Goal: Information Seeking & Learning: Learn about a topic

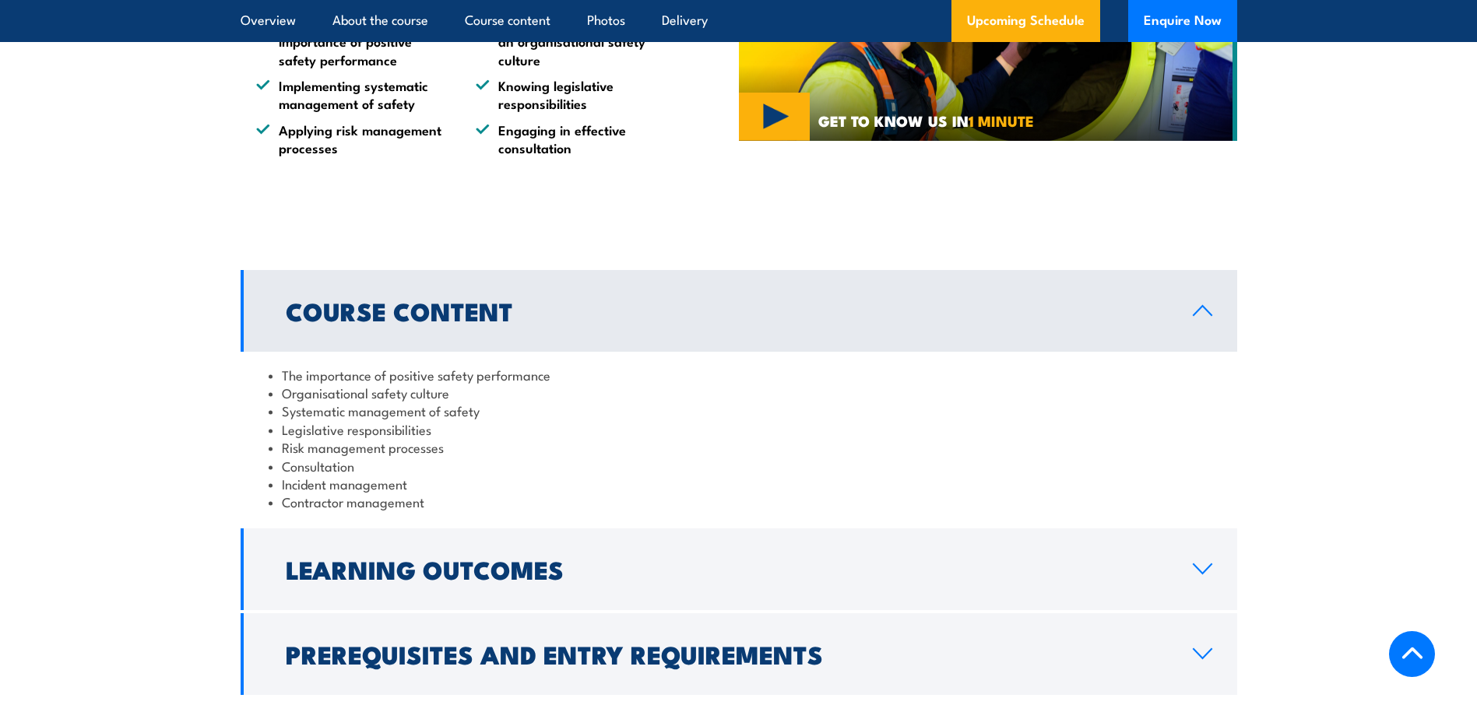
scroll to position [1168, 0]
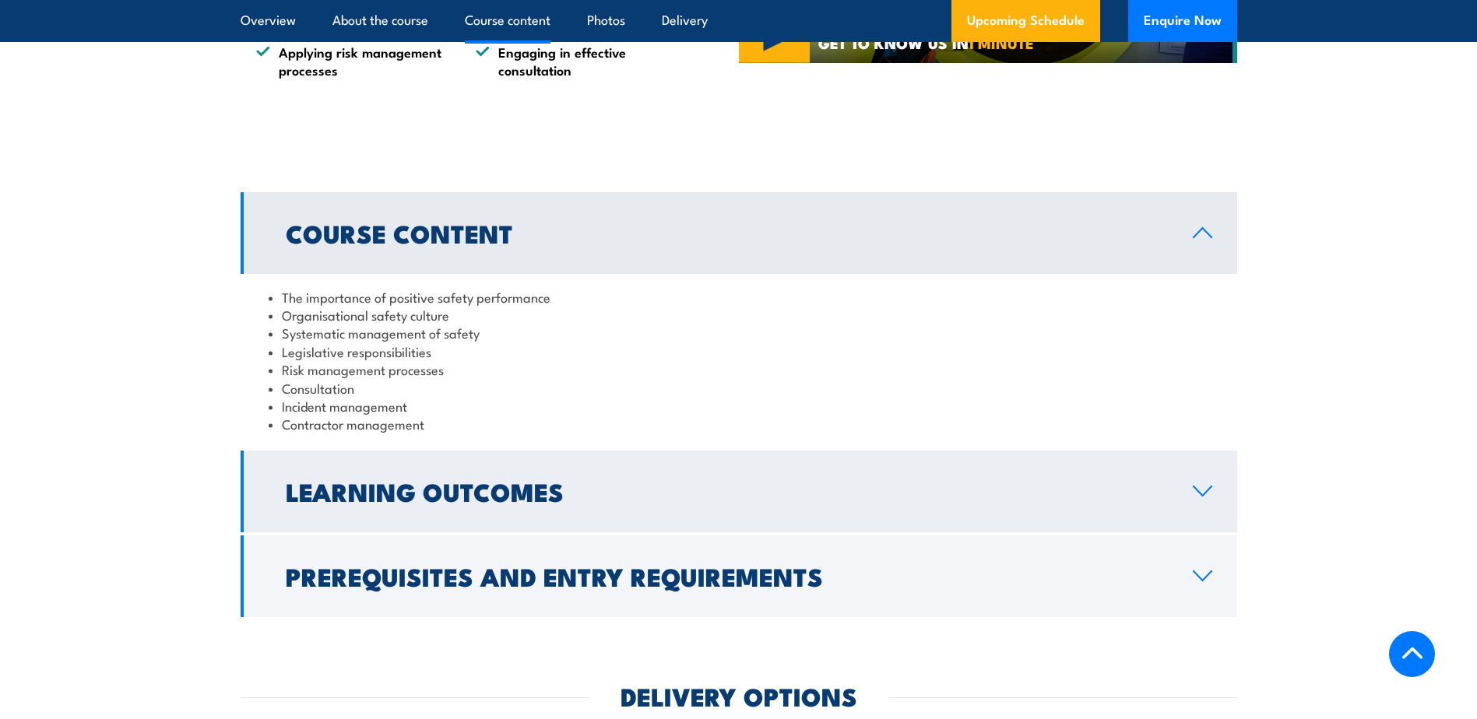
click at [638, 487] on h2 "Learning Outcomes" at bounding box center [727, 491] width 882 height 22
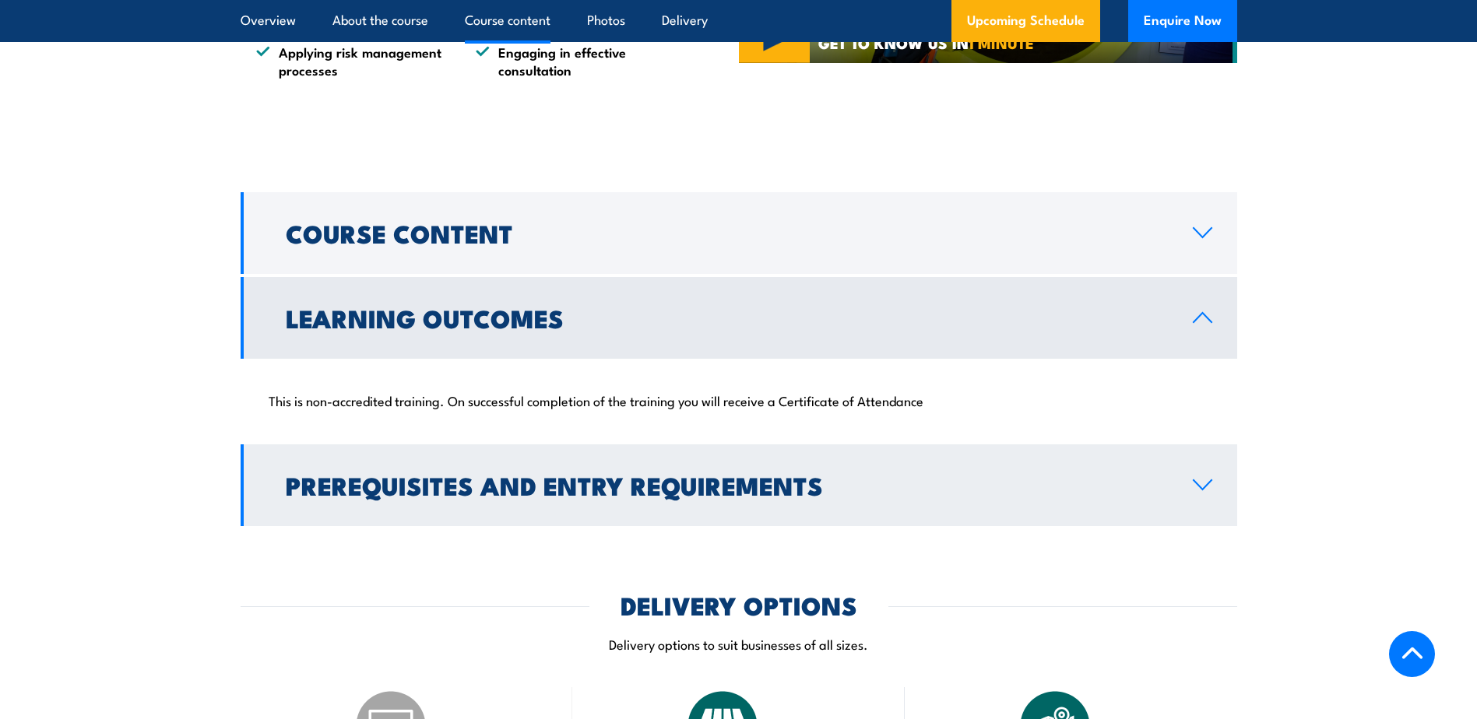
click at [651, 485] on h2 "Prerequisites and Entry Requirements" at bounding box center [727, 485] width 882 height 22
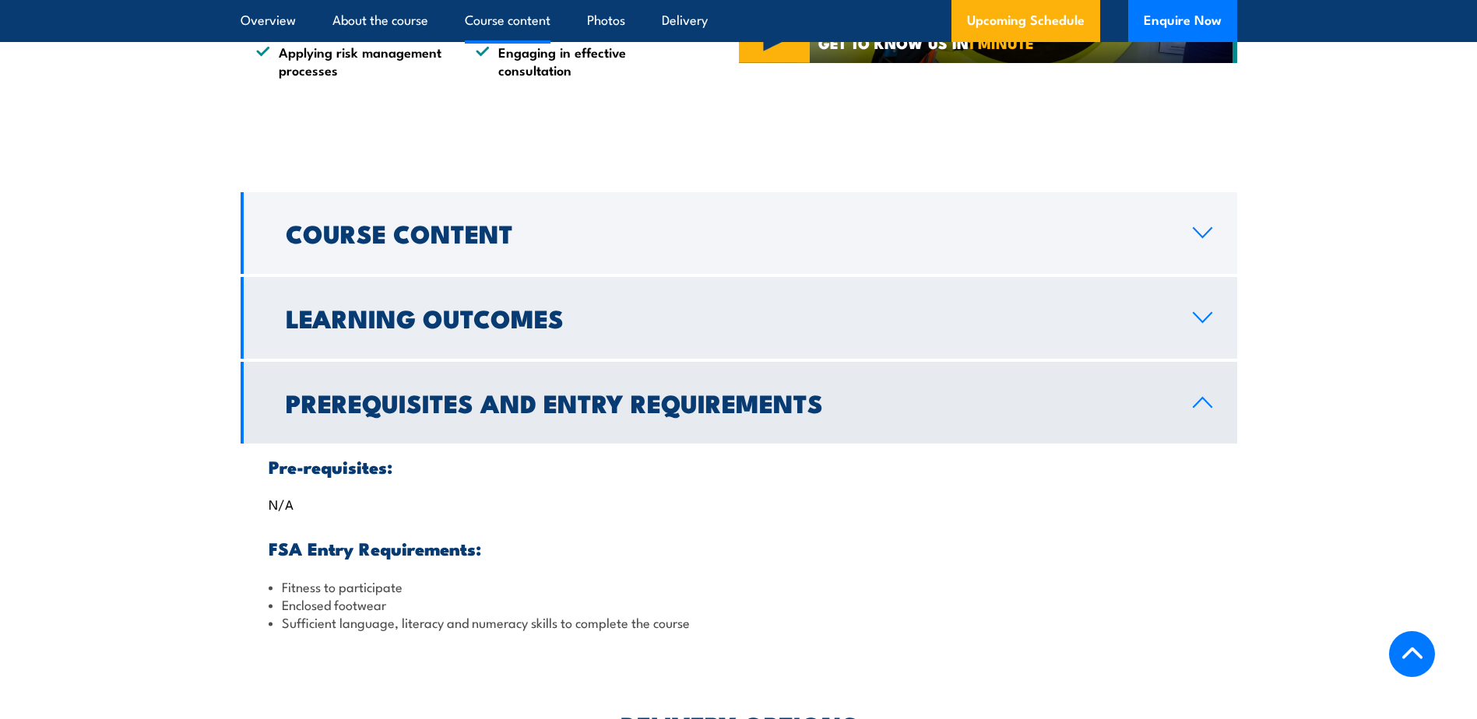
click at [565, 321] on h2 "Learning Outcomes" at bounding box center [727, 318] width 882 height 22
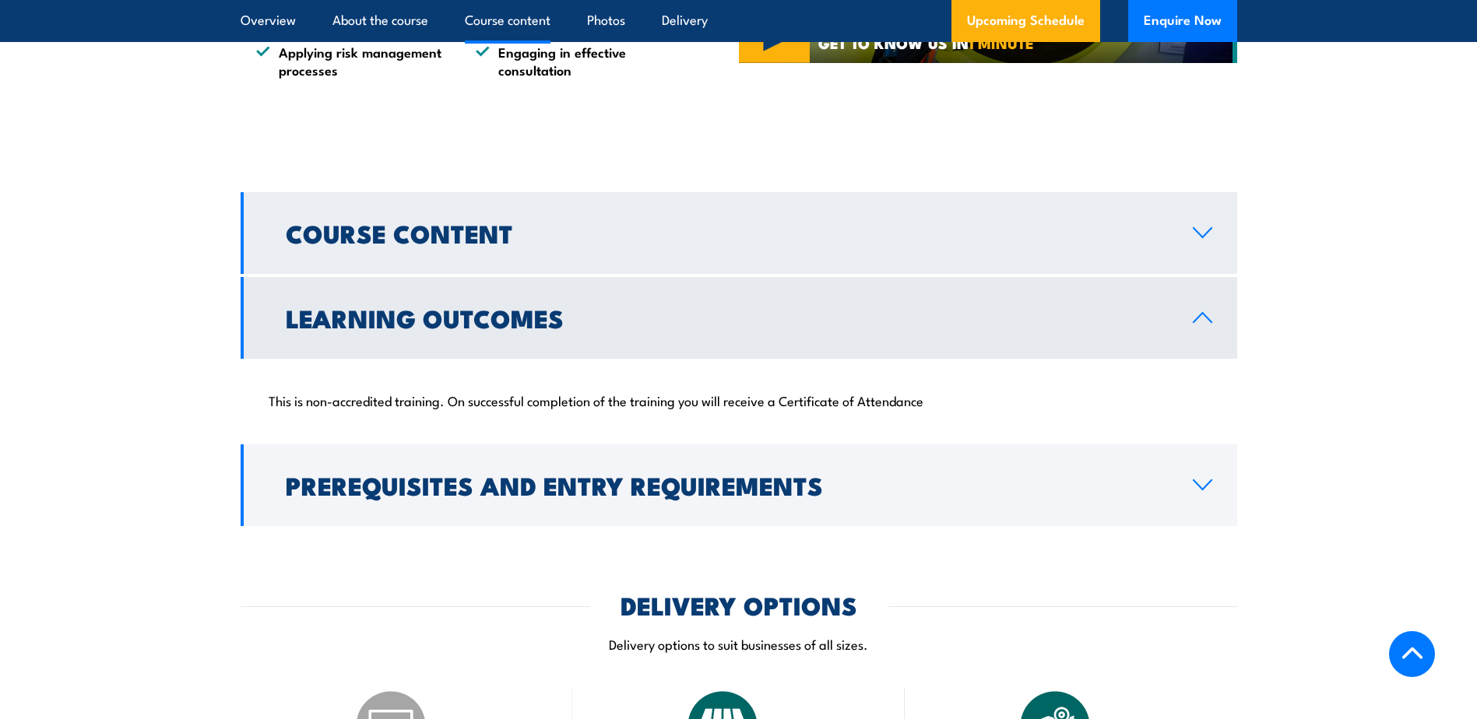
click at [556, 246] on link "Course Content" at bounding box center [739, 233] width 997 height 82
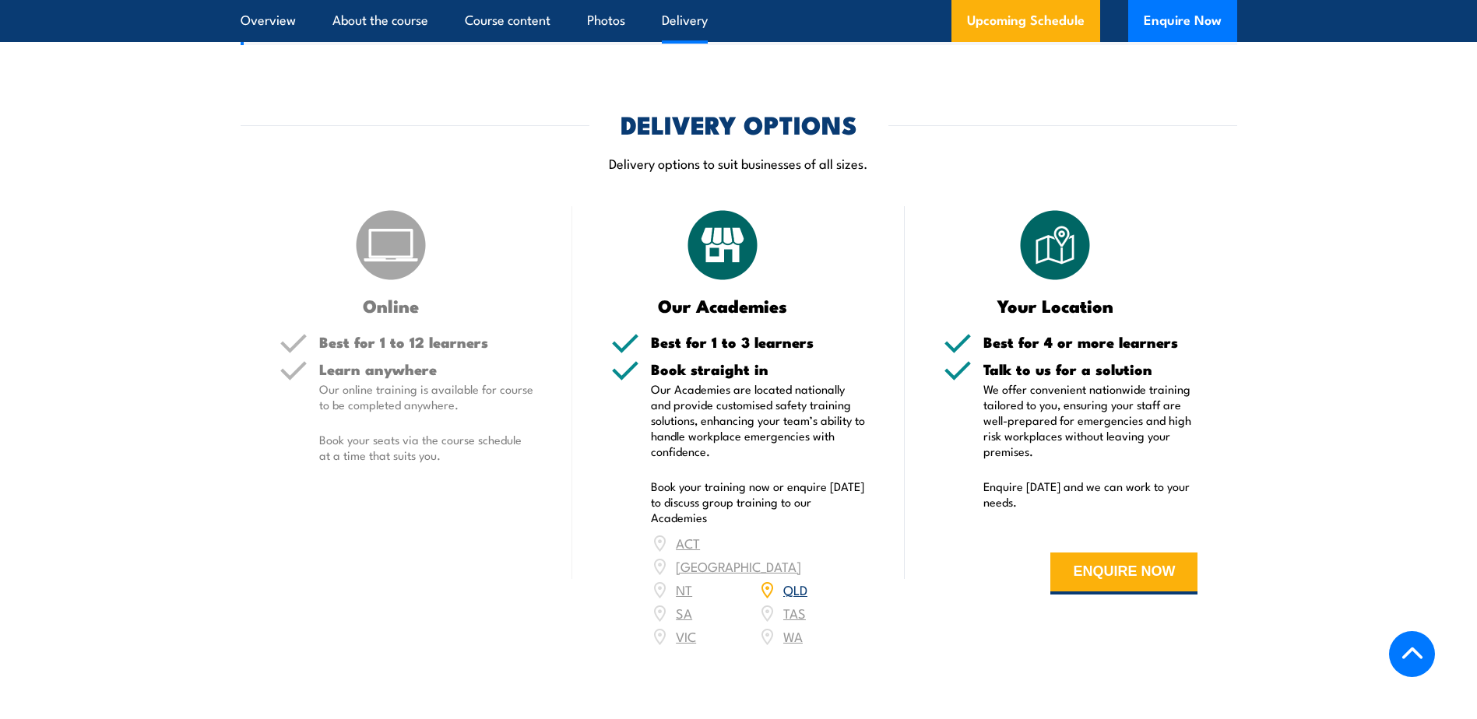
scroll to position [1713, 0]
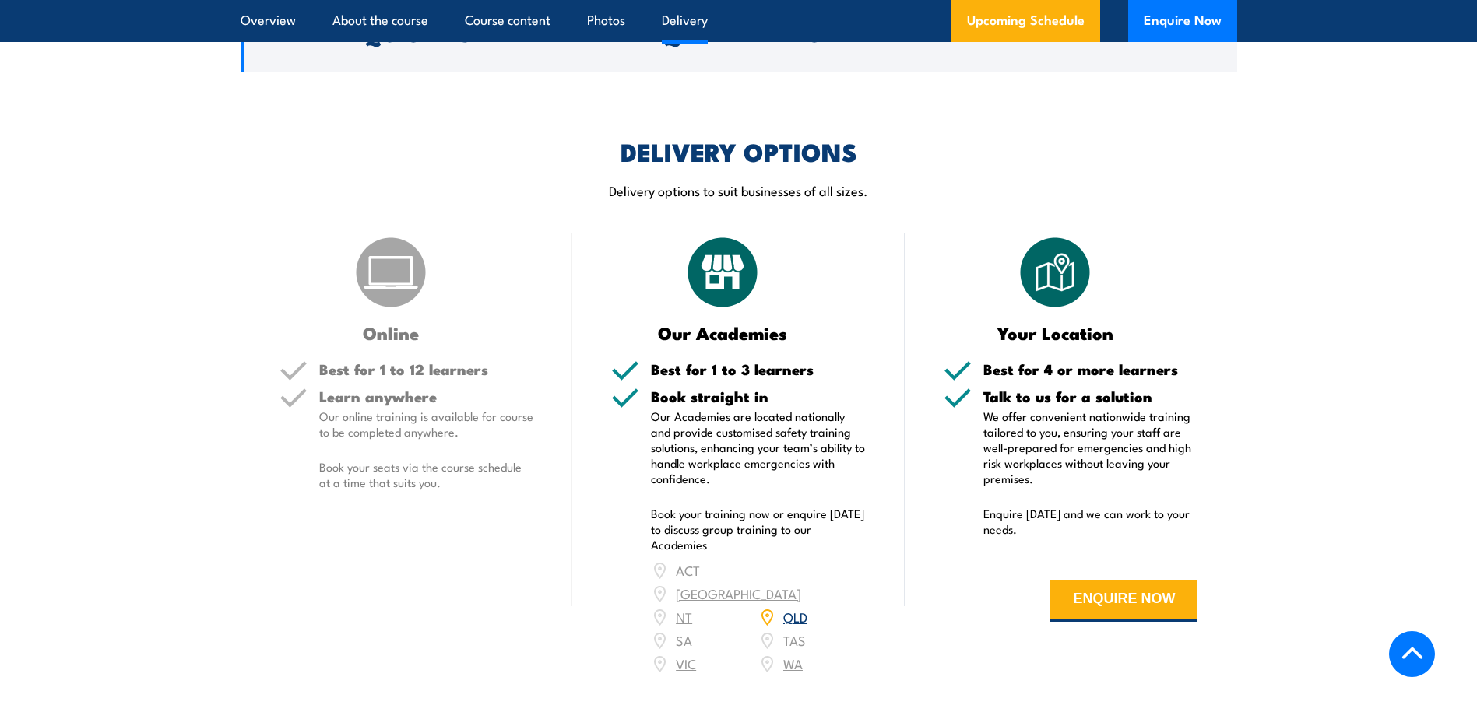
click at [684, 640] on div "ACT [GEOGRAPHIC_DATA] NT [GEOGRAPHIC_DATA] SA TAS [GEOGRAPHIC_DATA] [GEOGRAPHIC…" at bounding box center [758, 617] width 215 height 117
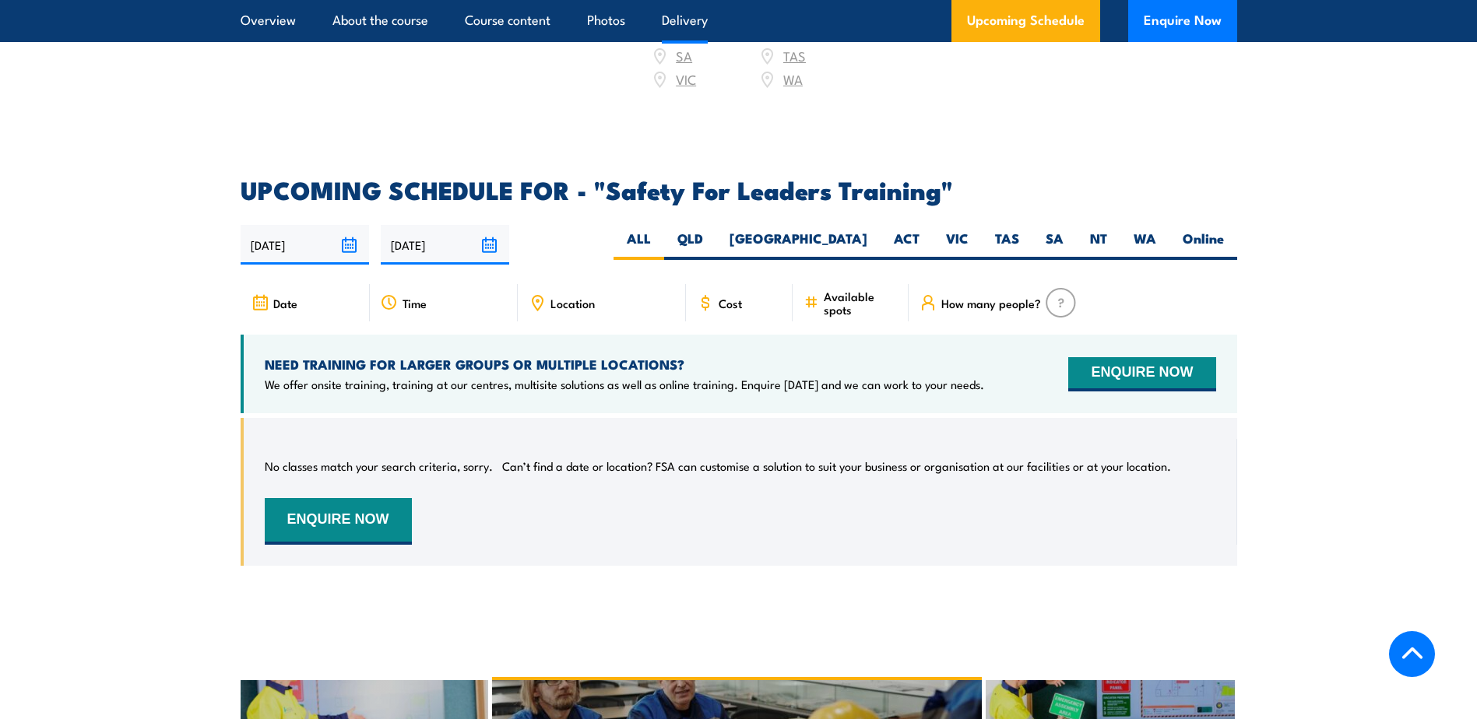
scroll to position [2336, 0]
